Goal: Use online tool/utility: Utilize a website feature to perform a specific function

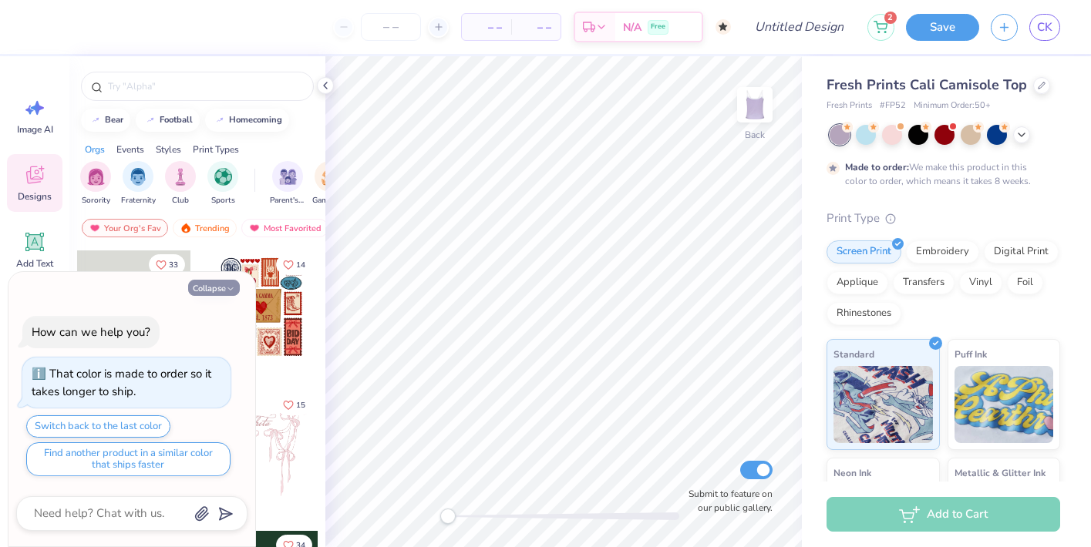
click at [224, 287] on button "Collapse" at bounding box center [214, 288] width 52 height 16
type textarea "x"
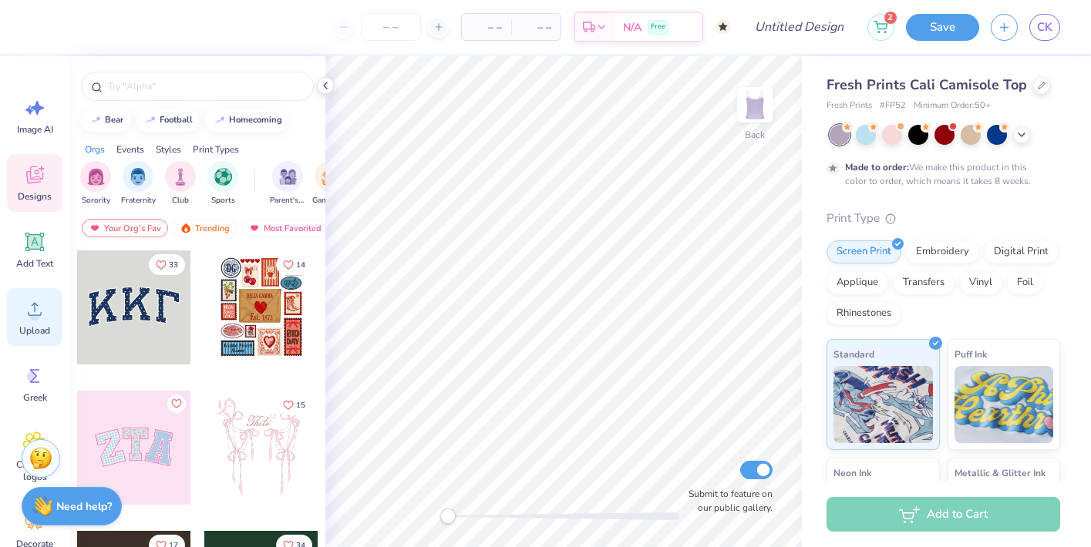
click at [29, 316] on icon at bounding box center [34, 308] width 23 height 23
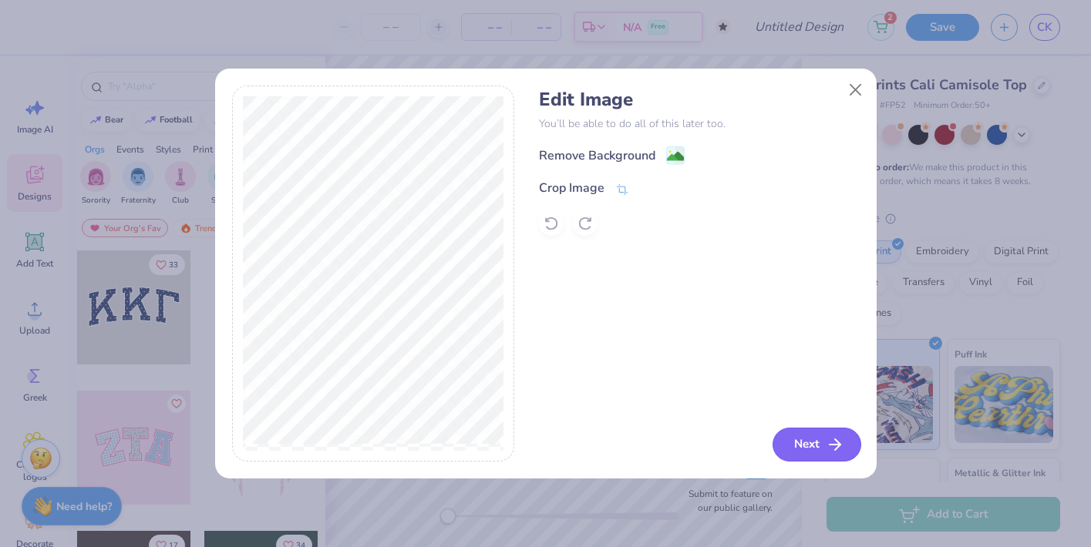
click at [818, 441] on button "Next" at bounding box center [816, 445] width 89 height 34
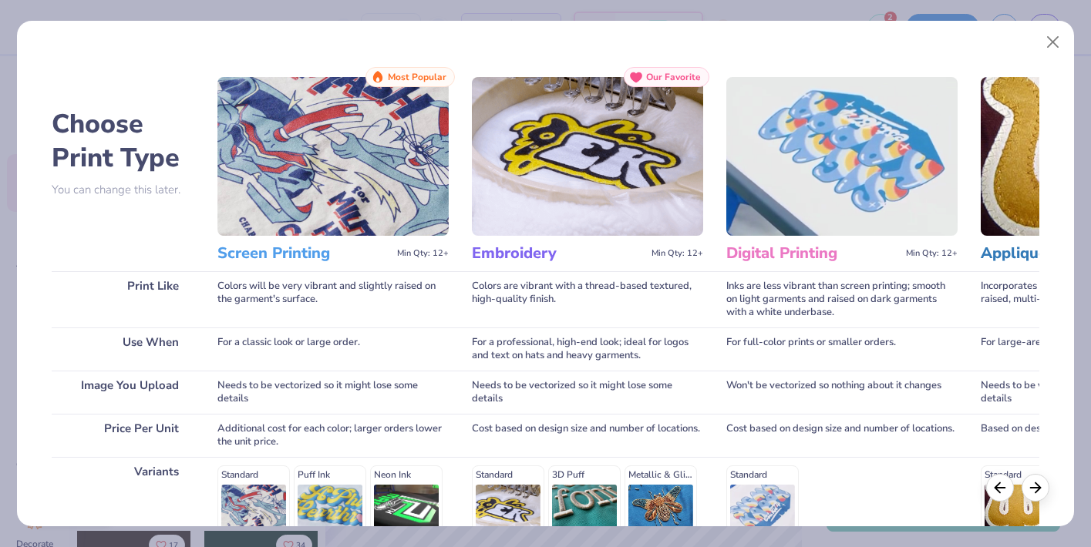
scroll to position [208, 0]
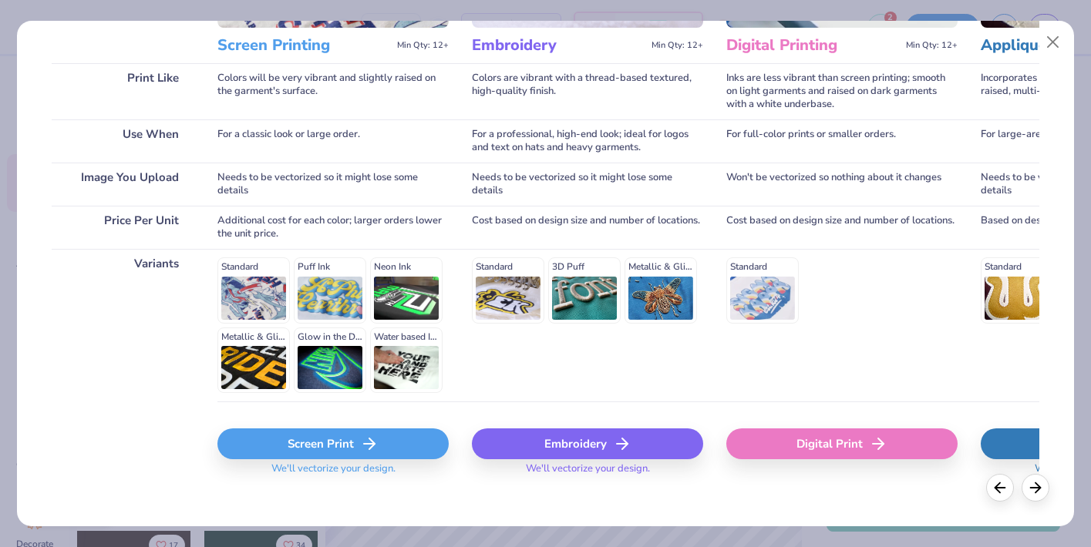
click at [280, 430] on div "Screen Print" at bounding box center [332, 444] width 231 height 31
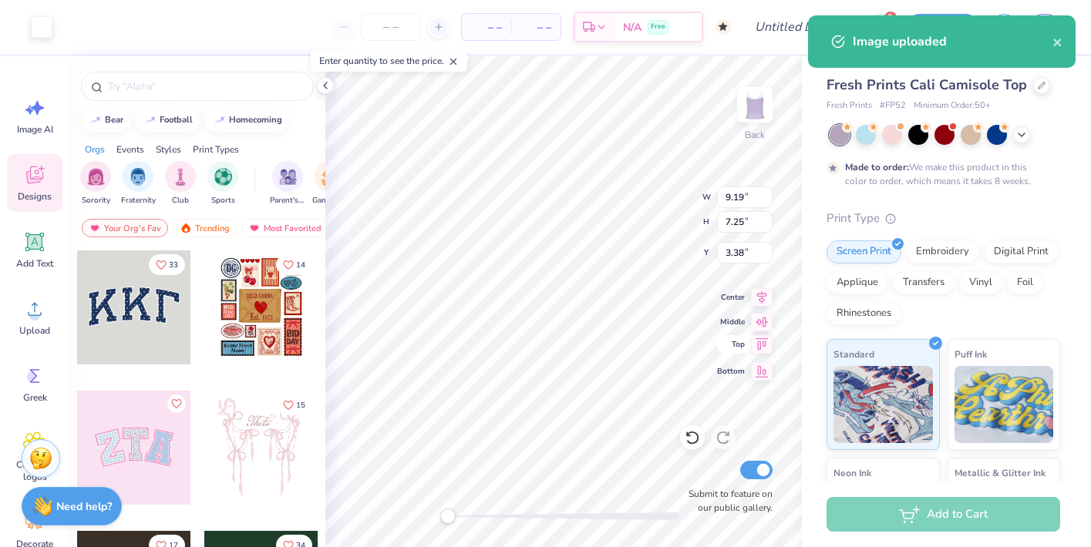
click at [762, 346] on icon at bounding box center [762, 344] width 22 height 18
